Goal: Information Seeking & Learning: Learn about a topic

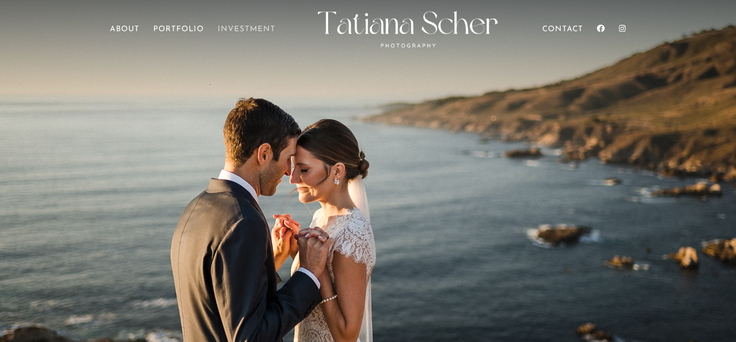
click at [241, 26] on link "Investment" at bounding box center [247, 40] width 58 height 29
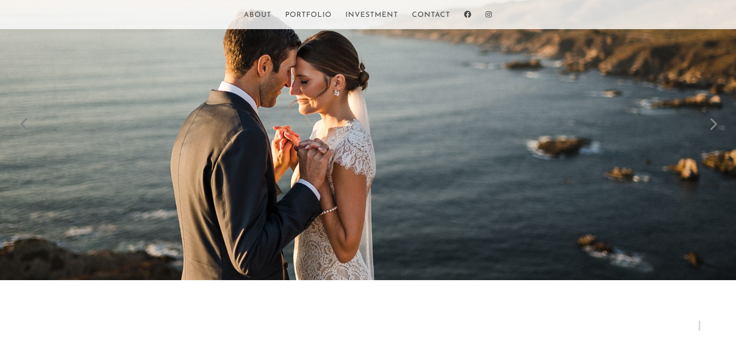
scroll to position [89, 0]
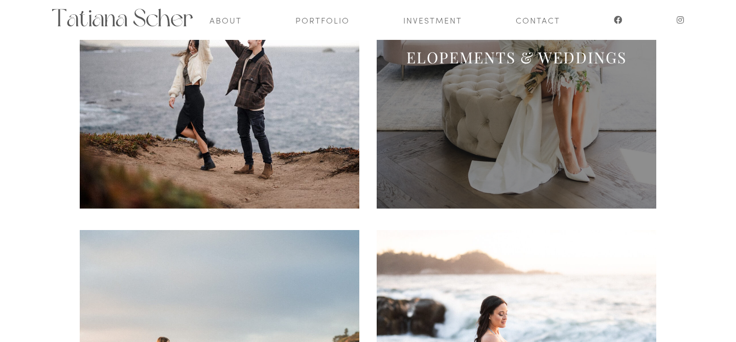
scroll to position [201, 0]
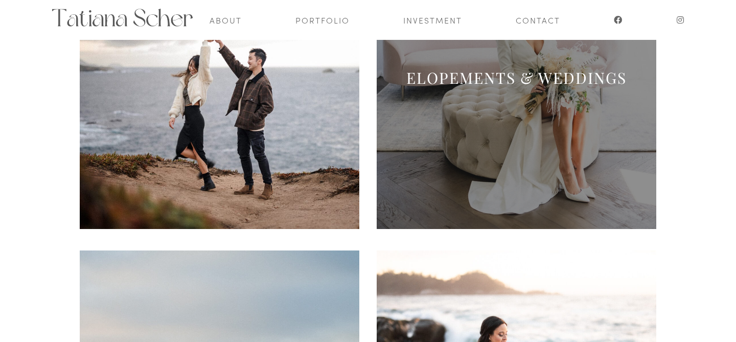
click at [494, 99] on span at bounding box center [517, 89] width 280 height 280
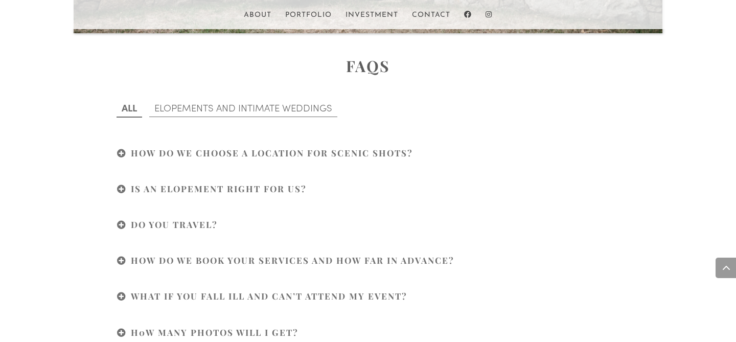
scroll to position [3659, 0]
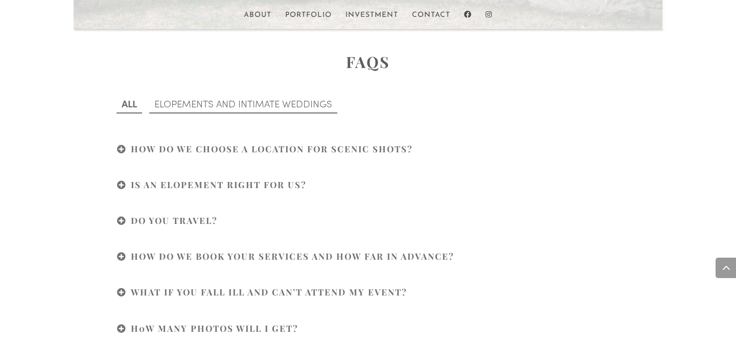
click at [288, 103] on link "Elopements and intimate weddings" at bounding box center [243, 103] width 188 height 19
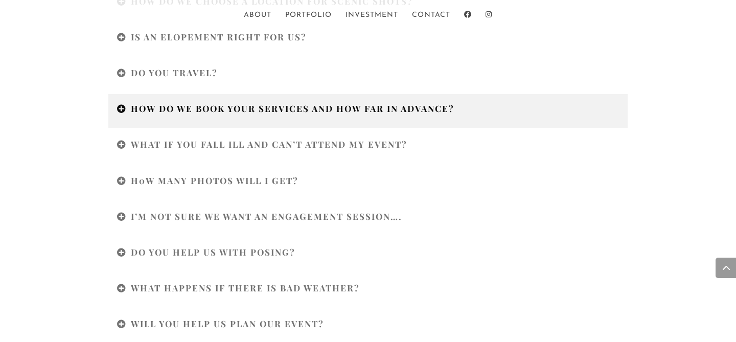
scroll to position [3812, 0]
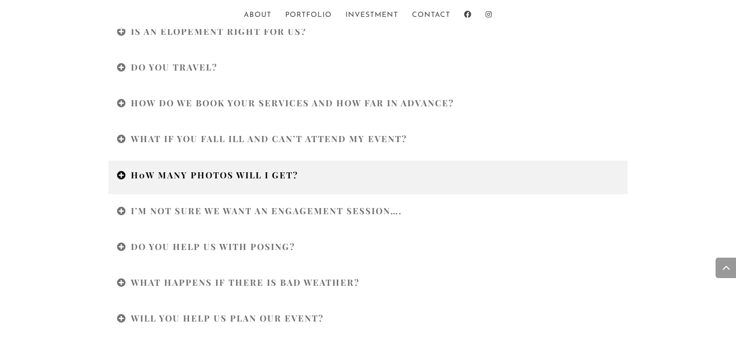
click at [177, 182] on h4 "H0W MANY PHOTOS WILL I GET?" at bounding box center [368, 177] width 502 height 16
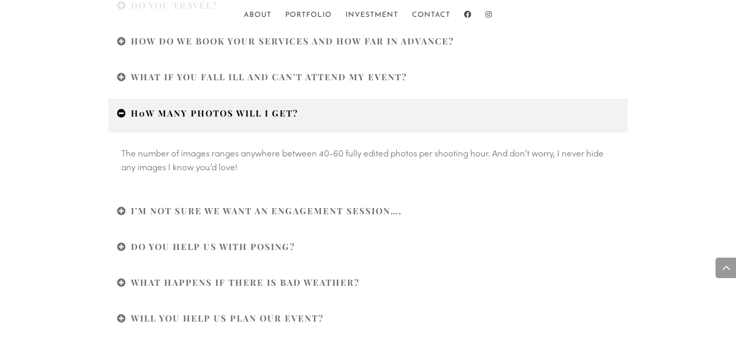
scroll to position [3875, 0]
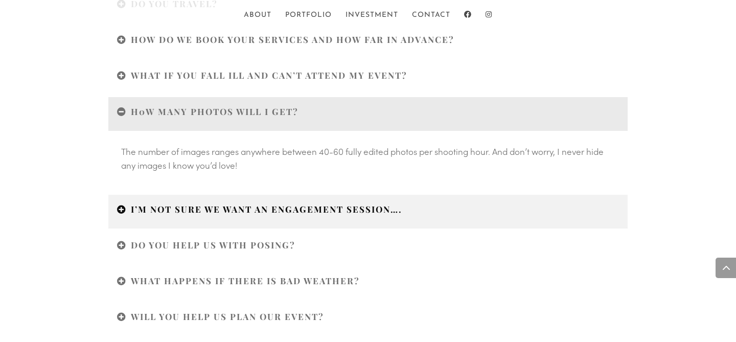
click at [177, 208] on h4 "I’M NOT SURE WE WANT AN ENGAGEMENT SESSION…." at bounding box center [368, 212] width 502 height 16
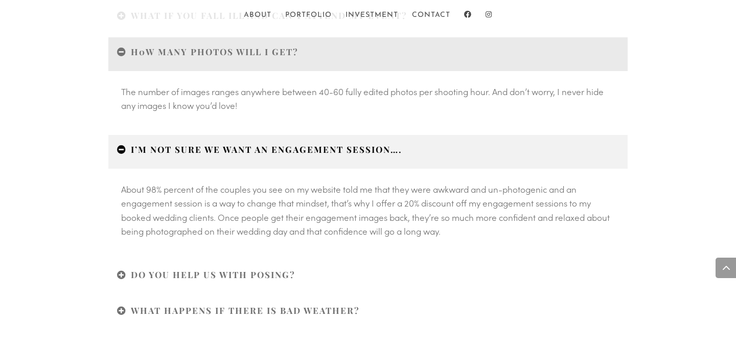
scroll to position [3939, 0]
